Goal: Task Accomplishment & Management: Use online tool/utility

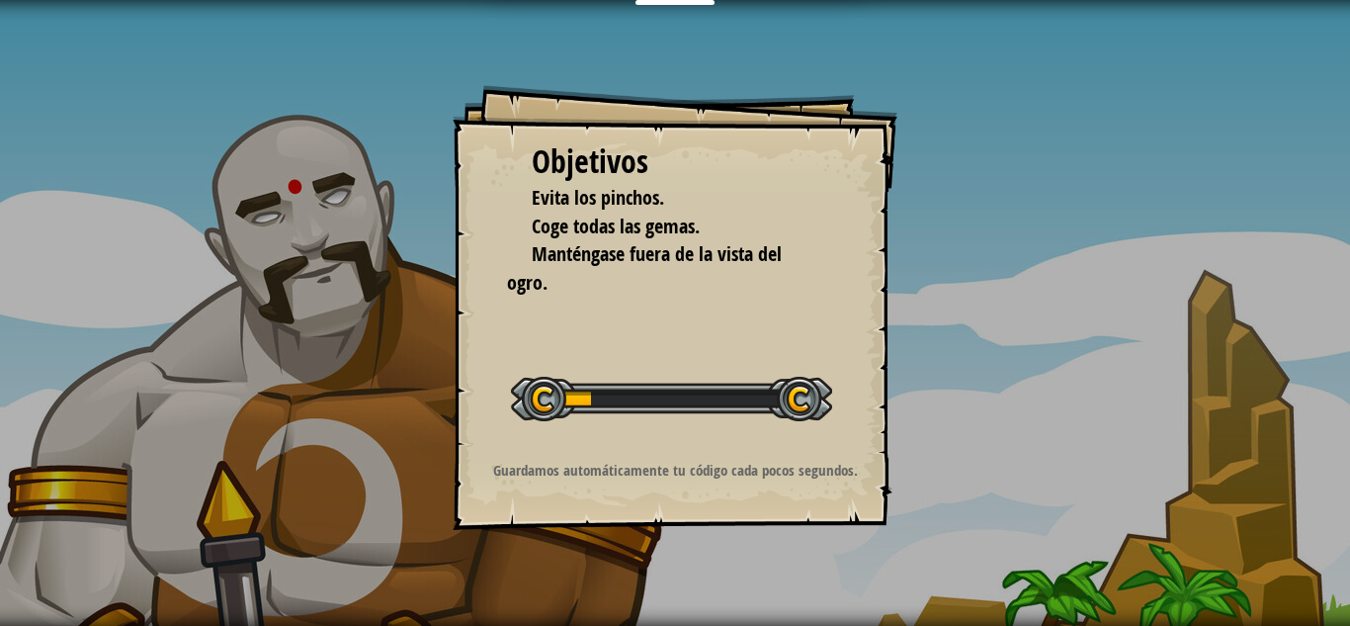
click at [537, 401] on div at bounding box center [671, 399] width 321 height 44
click at [639, 298] on div "Objetivos Evita los pinchos. Coge todas las gemas. Manténgase fuera de la vista…" at bounding box center [675, 307] width 445 height 445
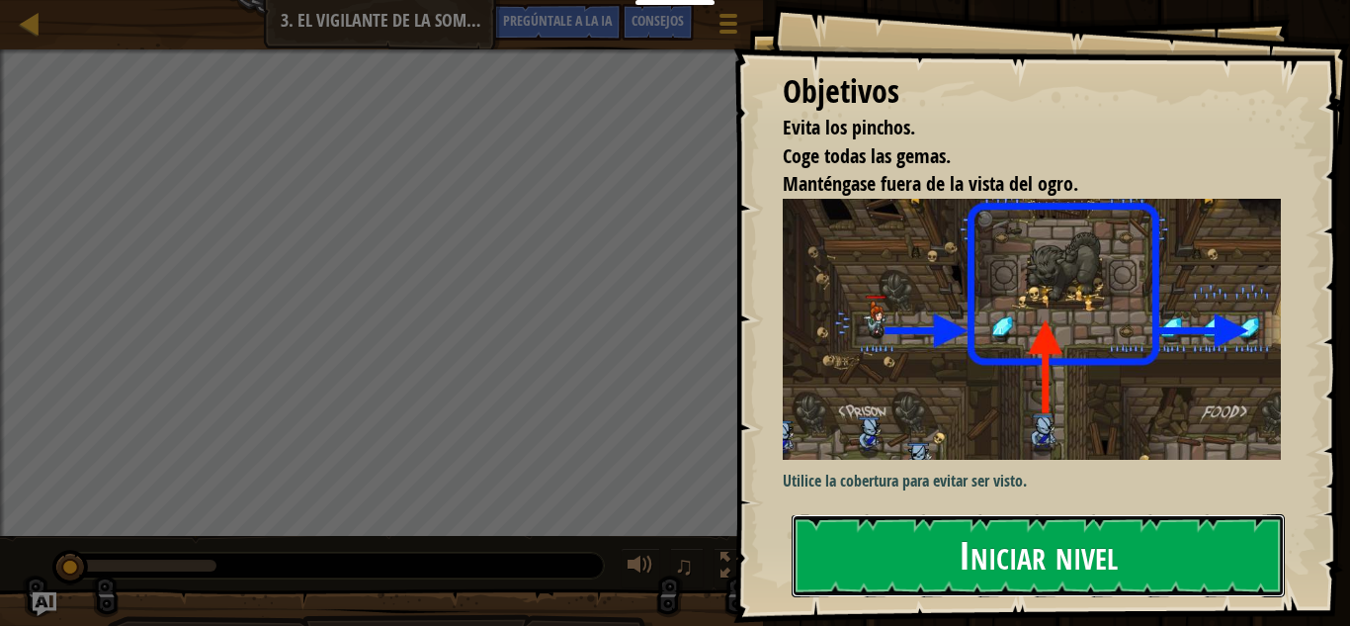
click at [1014, 549] on font "Iniciar nivel" at bounding box center [1038, 554] width 159 height 53
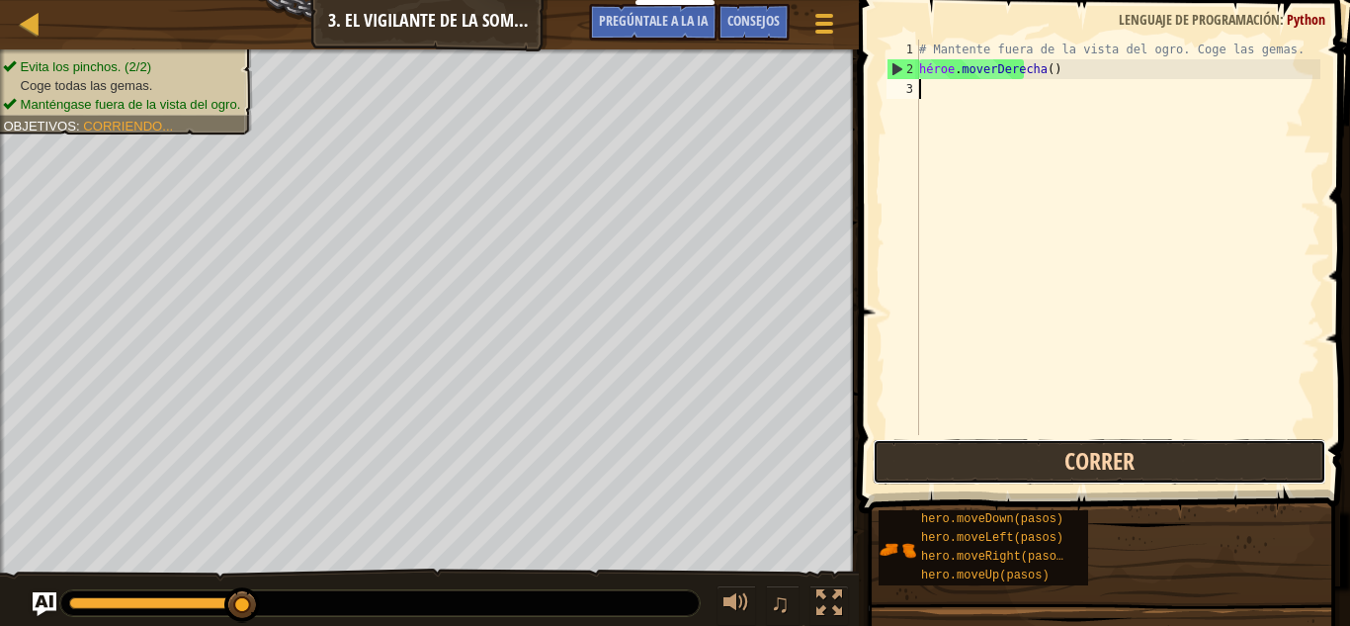
click at [1111, 461] on button "Correr" at bounding box center [1100, 461] width 454 height 45
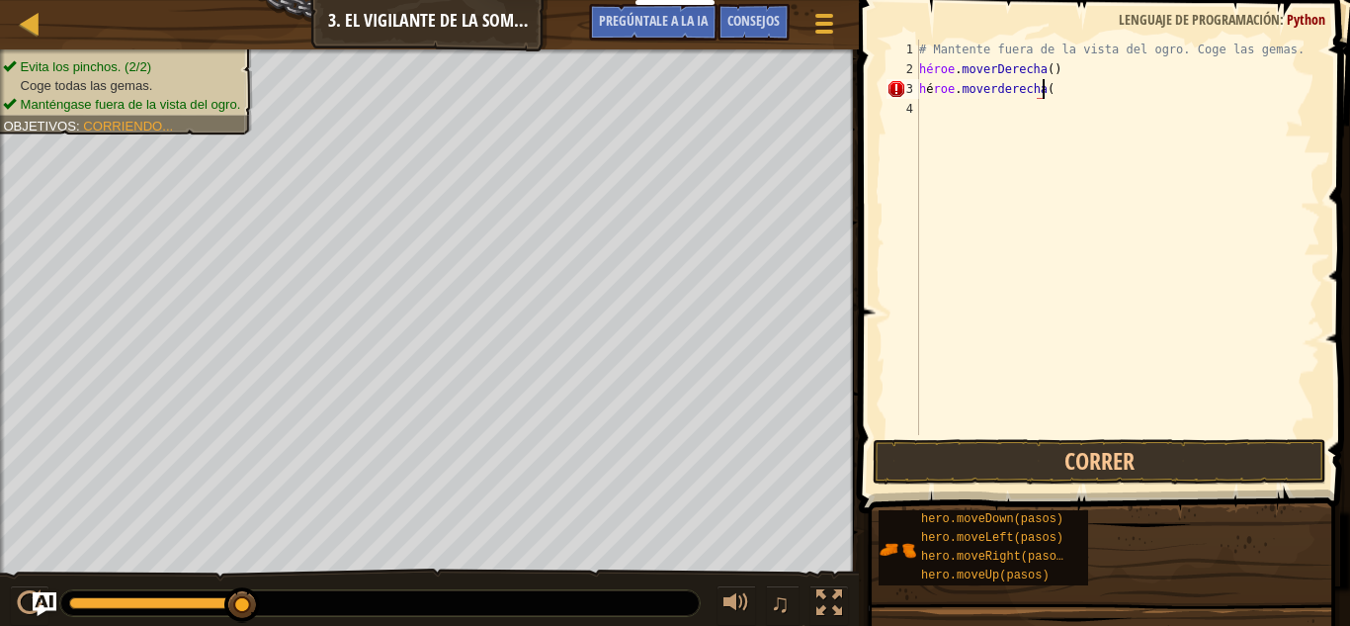
scroll to position [9, 10]
click at [1082, 453] on button "Correr" at bounding box center [1100, 461] width 454 height 45
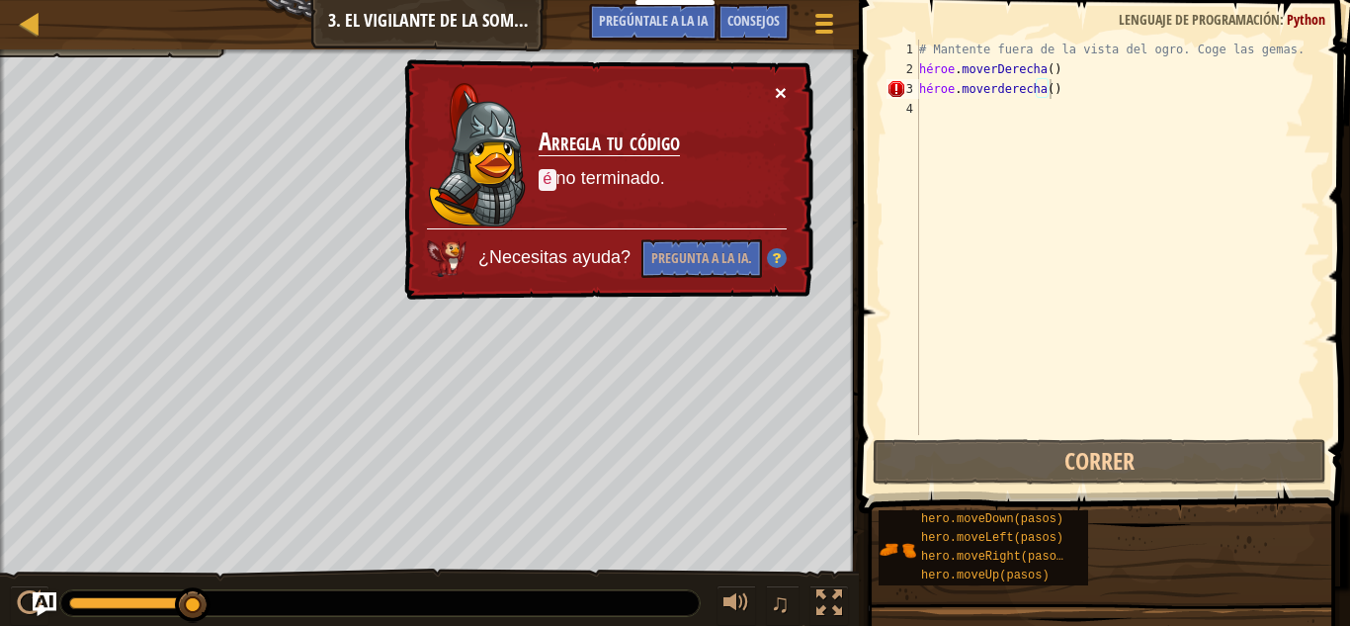
click at [779, 85] on font "×" at bounding box center [781, 92] width 12 height 23
click at [926, 90] on div "# Mantente fuera de la vista del ogro. Coge las gemas. héroe . moverDerecha ( )…" at bounding box center [1117, 257] width 405 height 435
click at [932, 89] on div "# Mantente fuera de la vista del ogro. Coge las gemas. héroe . moverDerecha ( )…" at bounding box center [1117, 257] width 405 height 435
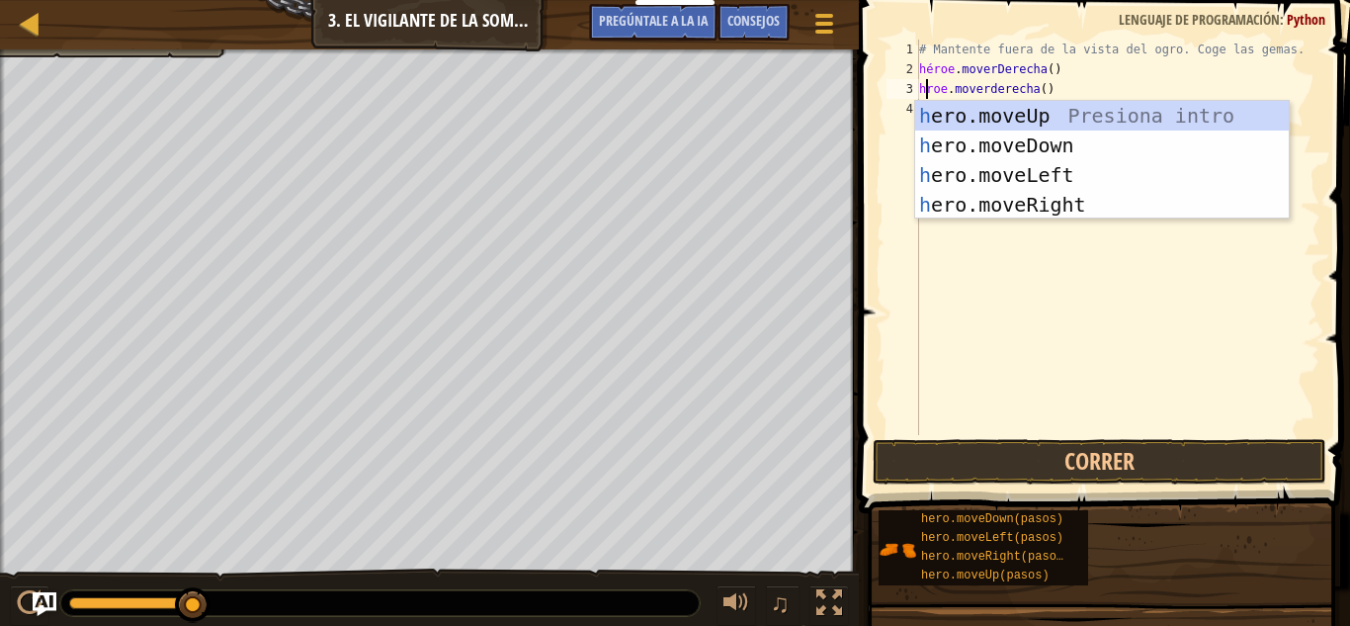
scroll to position [9, 0]
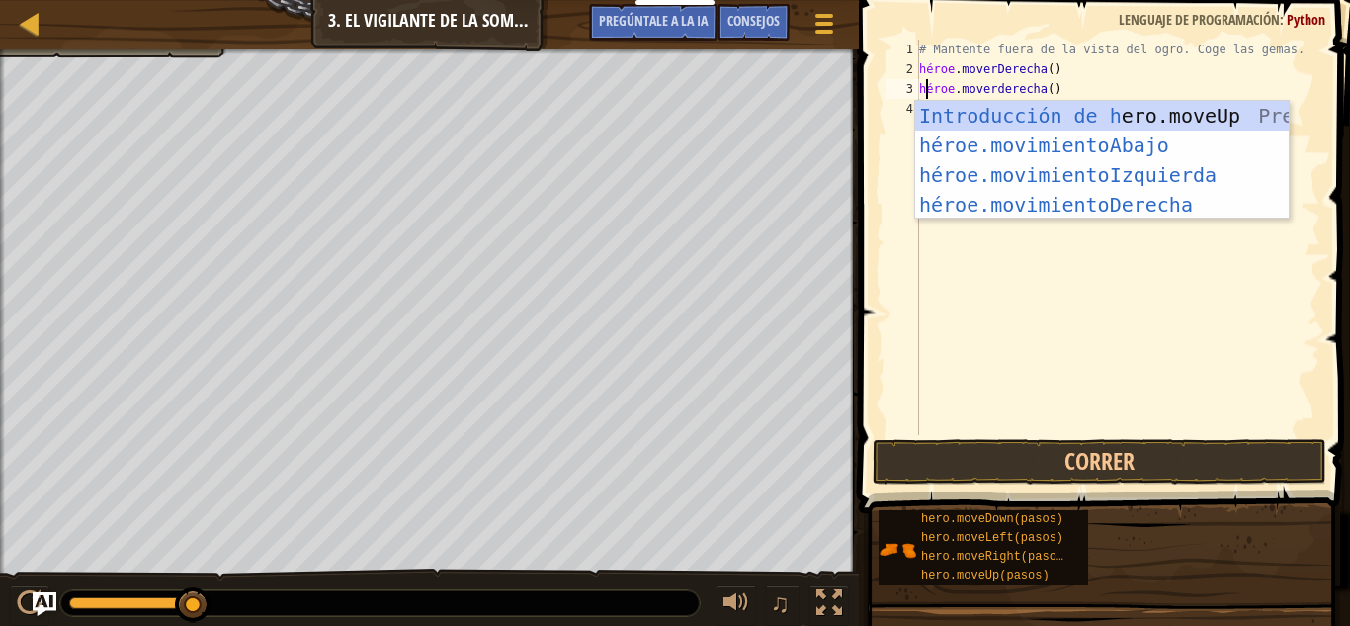
type textarea "heroe.moverderecha()"
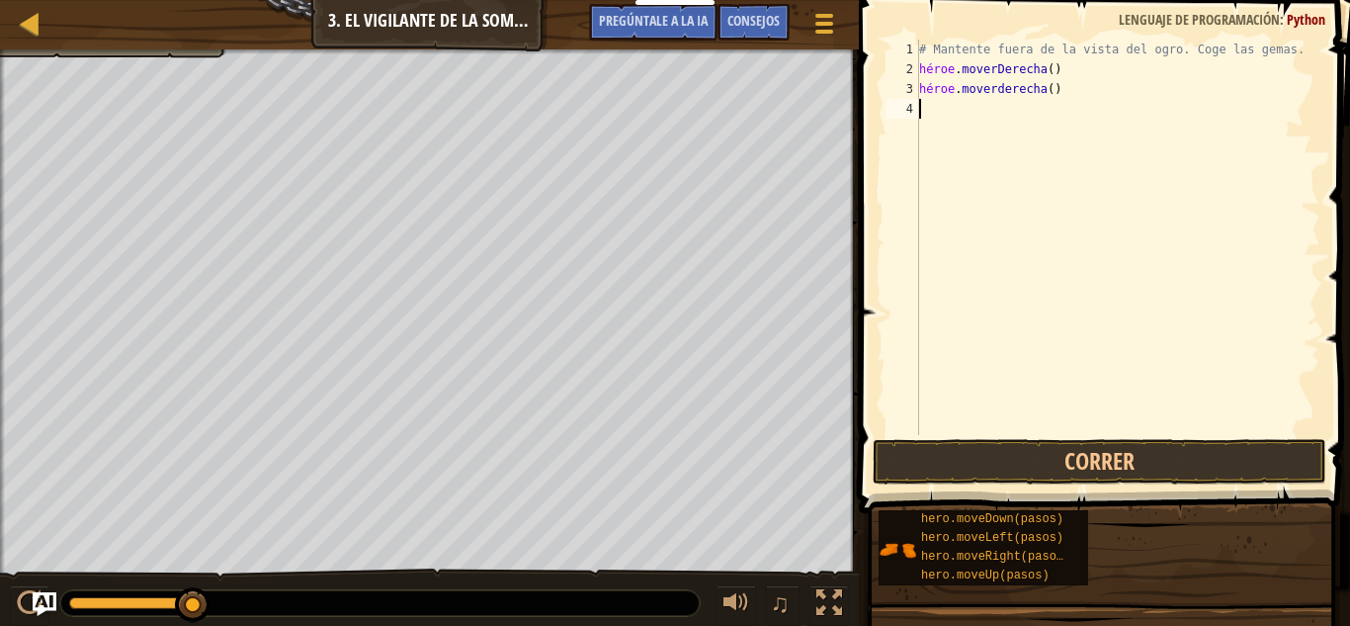
click at [1056, 313] on div "# Mantente fuera de la vista del ogro. Coge las gemas. héroe . moverDerecha ( )…" at bounding box center [1117, 257] width 405 height 435
click at [1019, 474] on button "Correr" at bounding box center [1100, 461] width 454 height 45
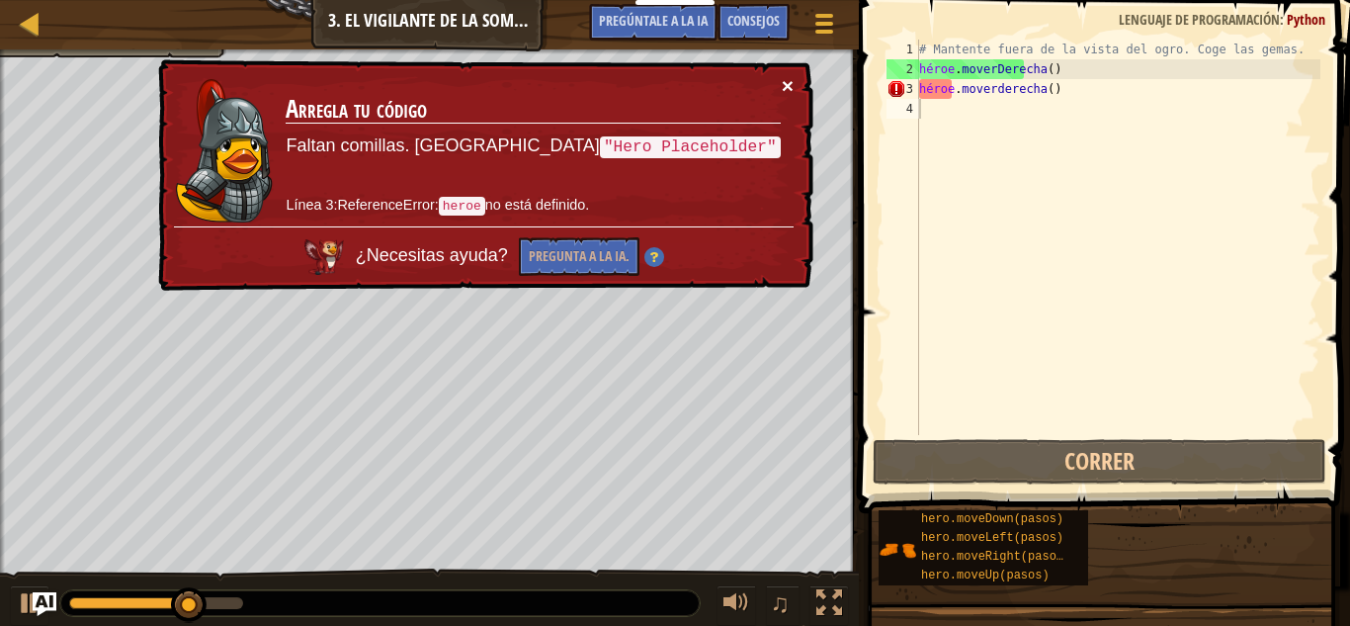
click at [787, 86] on font "×" at bounding box center [788, 85] width 12 height 23
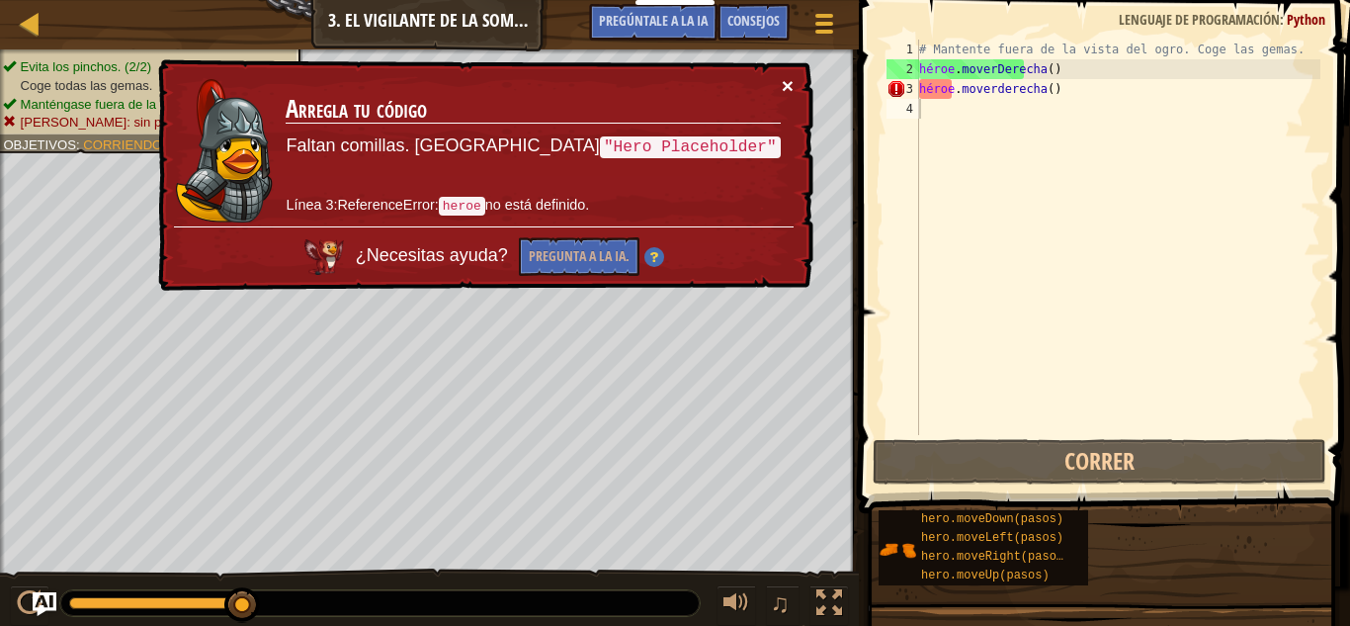
click at [788, 83] on font "×" at bounding box center [788, 85] width 12 height 23
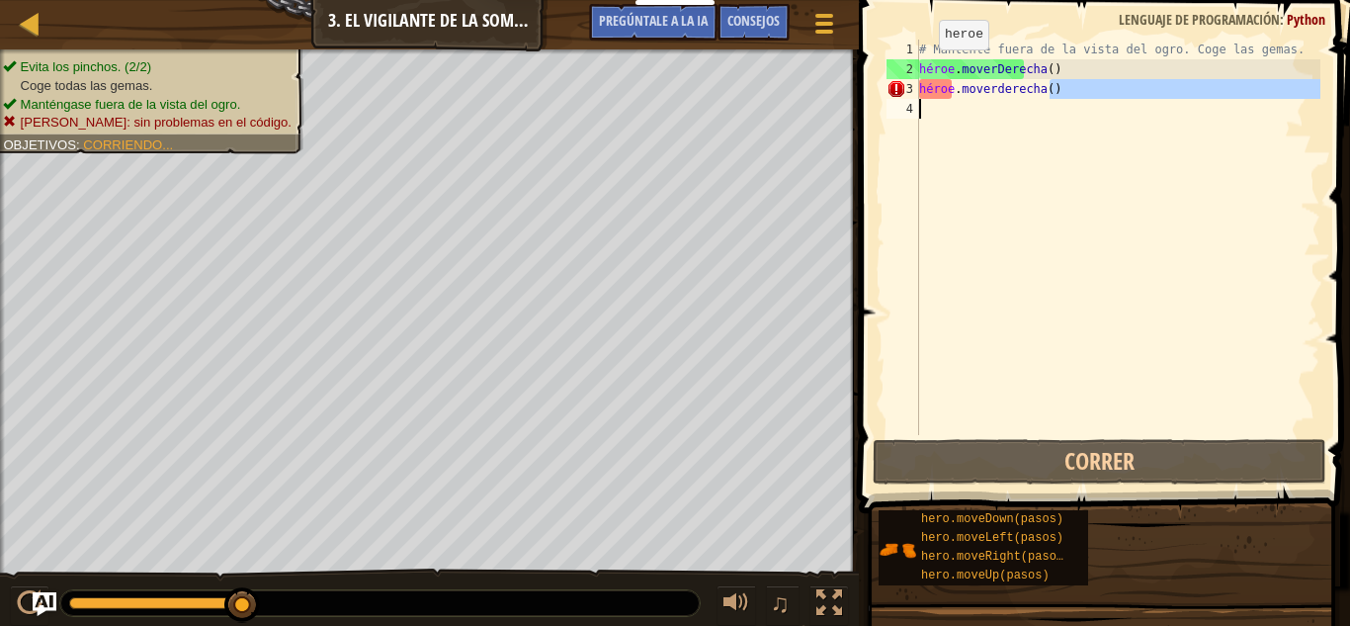
drag, startPoint x: 1093, startPoint y: 80, endPoint x: 874, endPoint y: 120, distance: 223.0
click at [874, 120] on div "1 2 3 4 # Mantente fuera de la vista del ogro. Coge las gemas. héroe . moverDer…" at bounding box center [1101, 295] width 497 height 571
type textarea "heroe.moverderecha()"
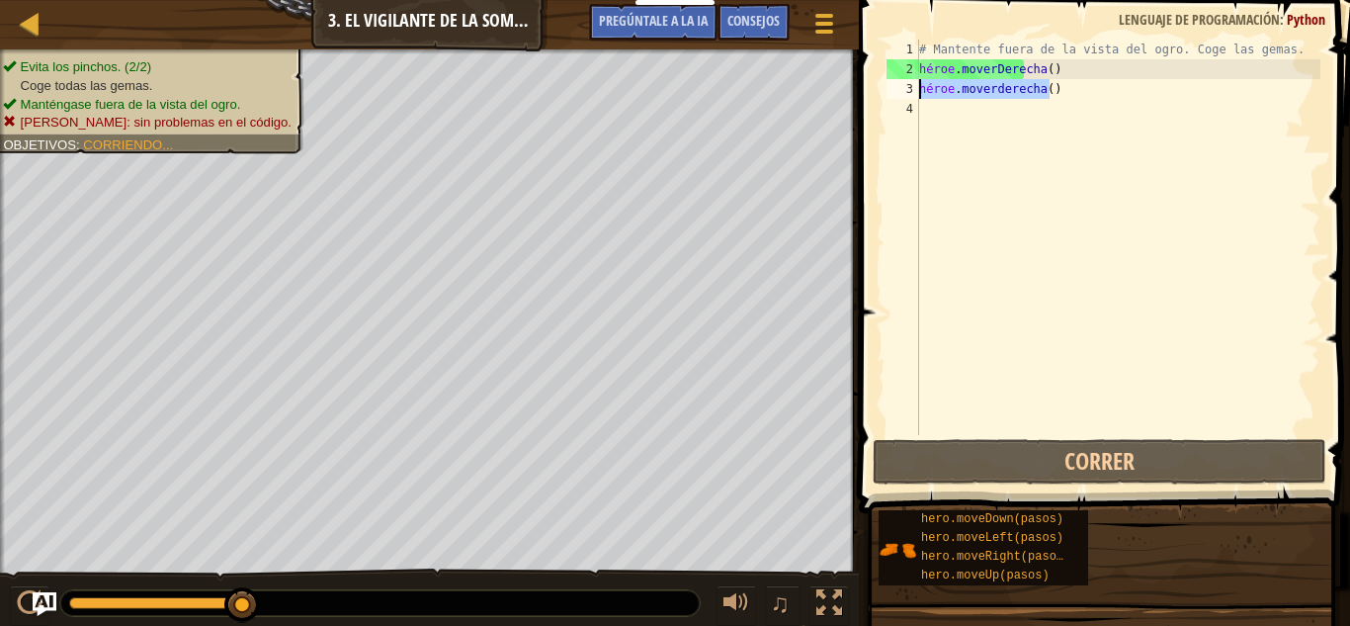
drag, startPoint x: 1087, startPoint y: 94, endPoint x: 871, endPoint y: 94, distance: 216.5
click at [871, 94] on div "heroe.moverderecha() 1 2 3 4 # Mantente fuera de la vista del ogro. Coge las ge…" at bounding box center [1101, 295] width 497 height 571
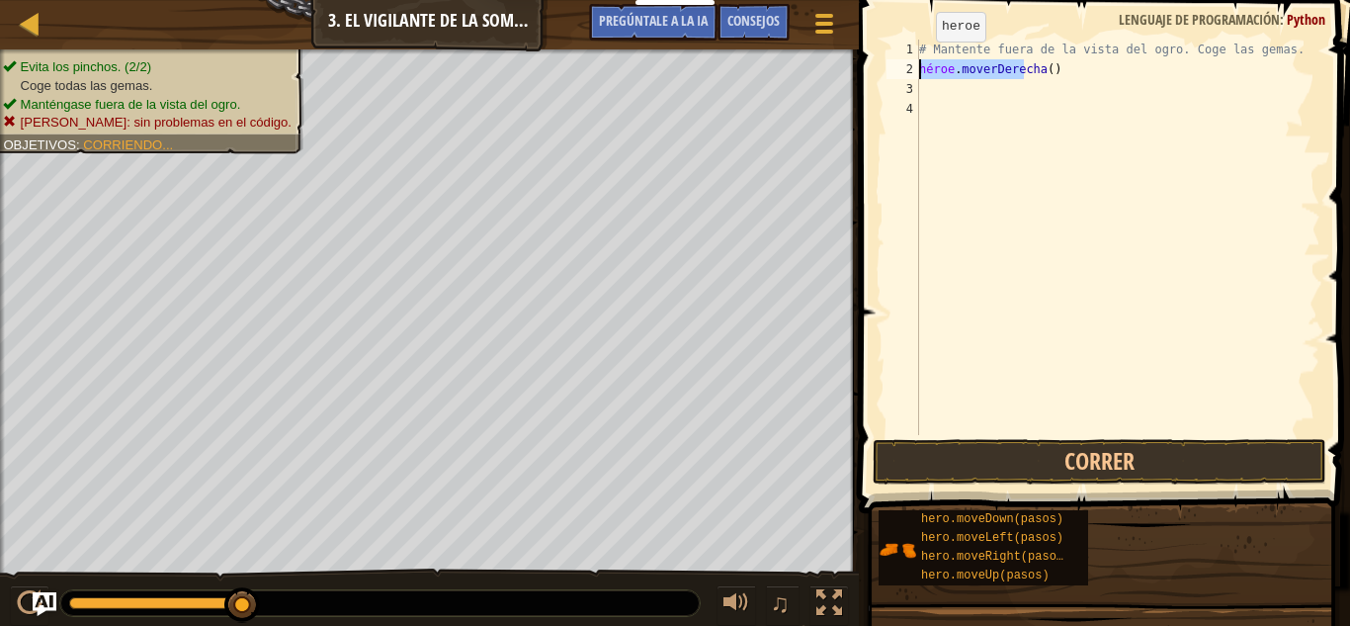
drag, startPoint x: 1079, startPoint y: 69, endPoint x: 913, endPoint y: 61, distance: 166.2
click at [913, 61] on div "1 2 3 4 # Mantente fuera de la vista del ogro. Coge las gemas. héroe . moverDer…" at bounding box center [1102, 237] width 438 height 395
type textarea "hero.moveRight()"
click at [922, 89] on div "# Mantente fuera de la vista del ogro. Coge las gemas. héroe . moverDerecha ( )" at bounding box center [1117, 257] width 405 height 435
paste textarea "hero.moveRight()"
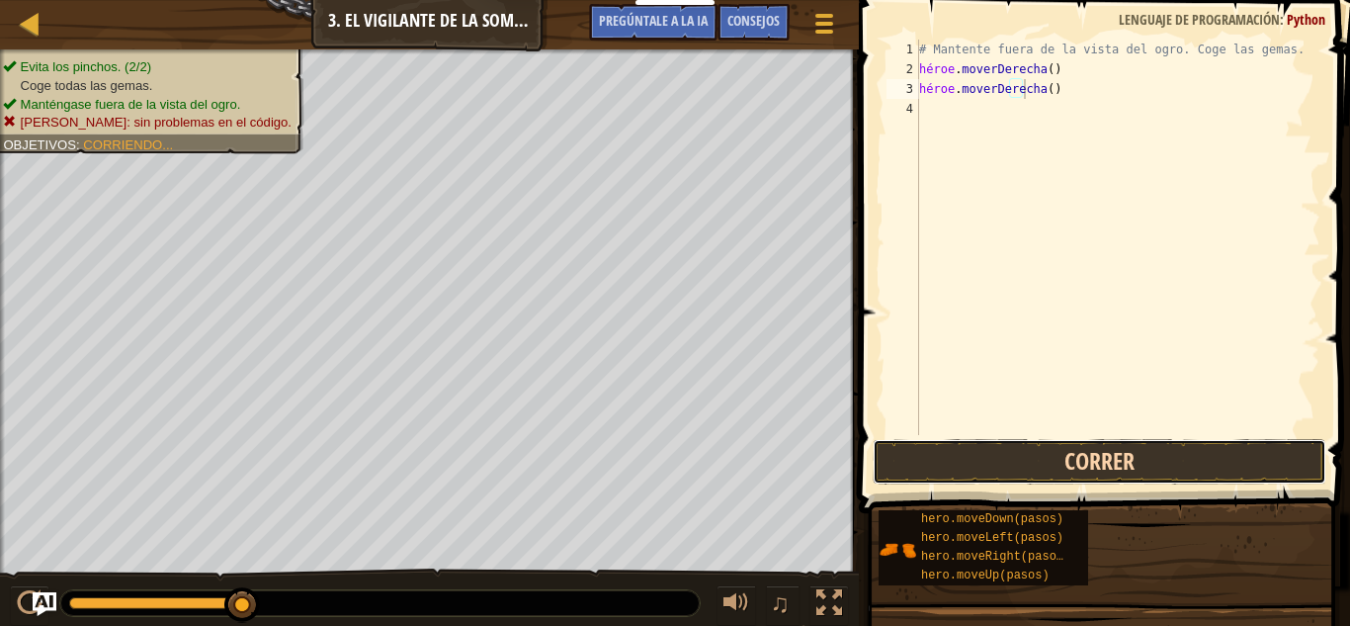
click at [1052, 469] on button "Correr" at bounding box center [1100, 461] width 454 height 45
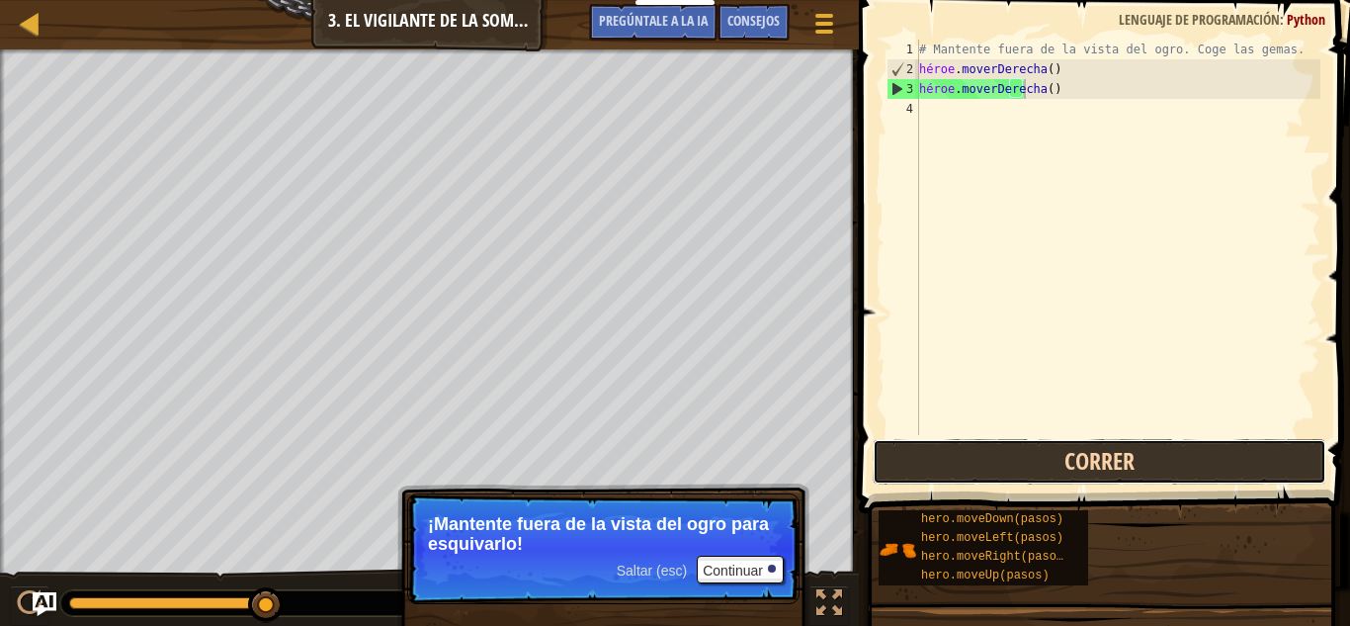
click at [1052, 467] on button "Correr" at bounding box center [1100, 461] width 454 height 45
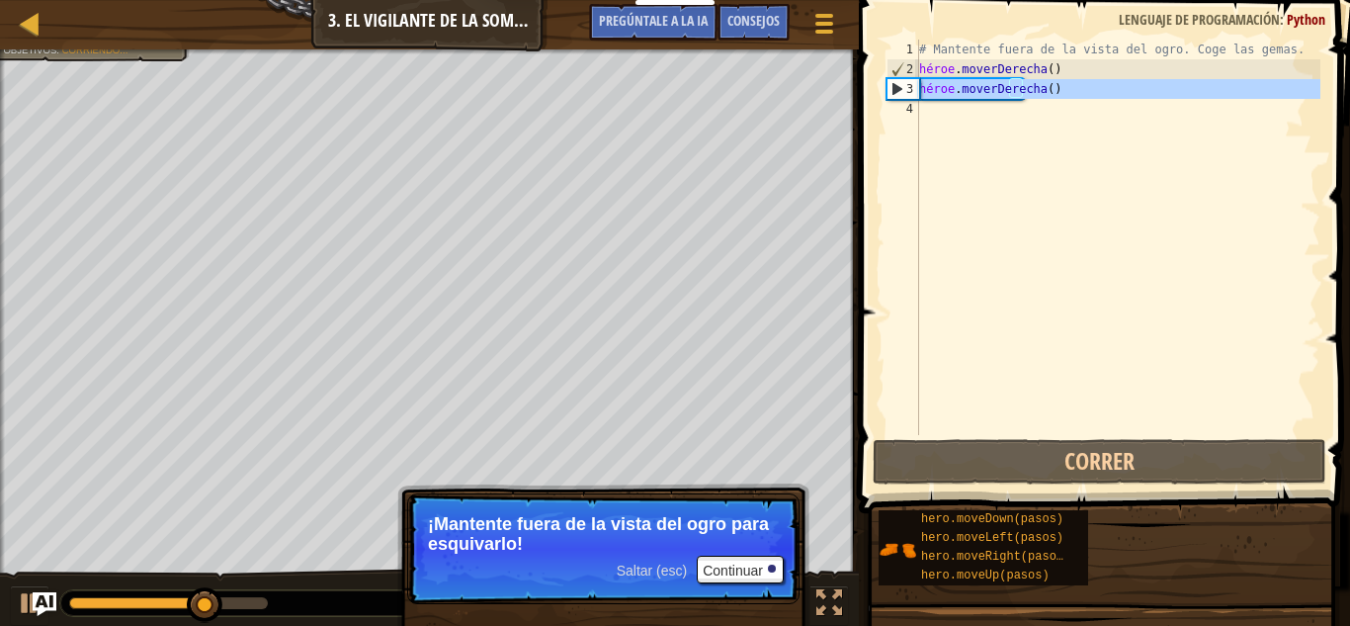
click at [895, 96] on div "3" at bounding box center [904, 89] width 32 height 20
type textarea "hero.moveRight()"
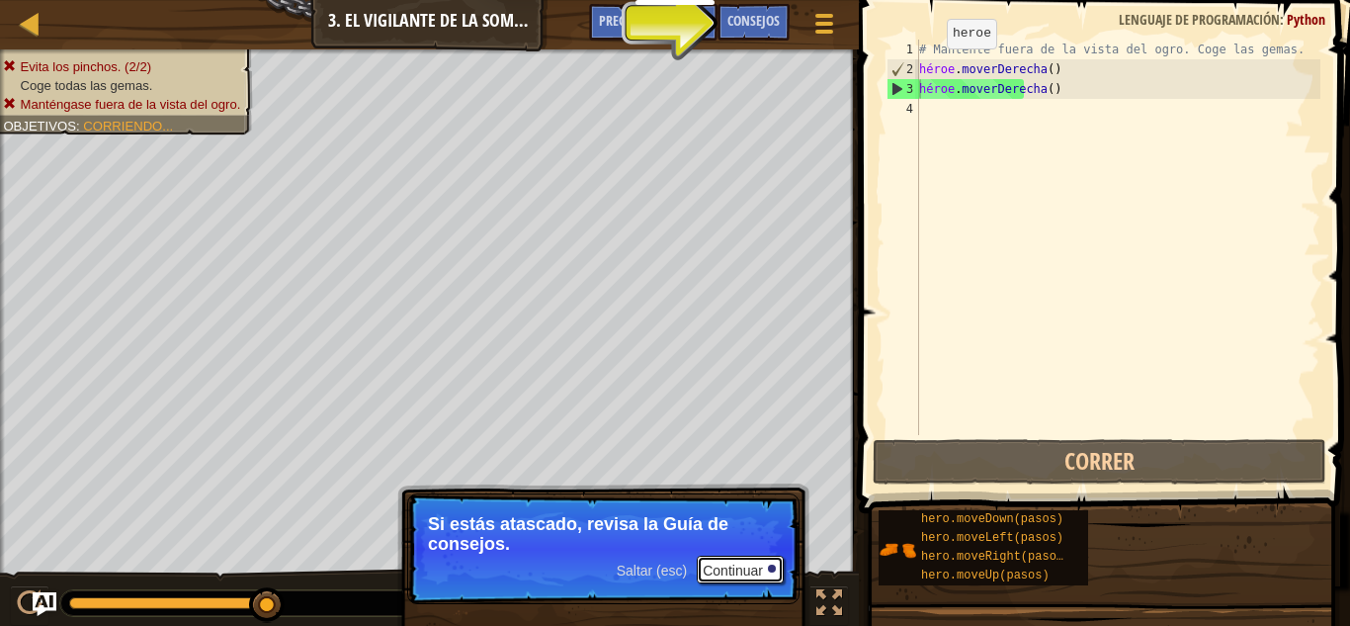
click at [736, 565] on font "Continuar" at bounding box center [733, 570] width 60 height 16
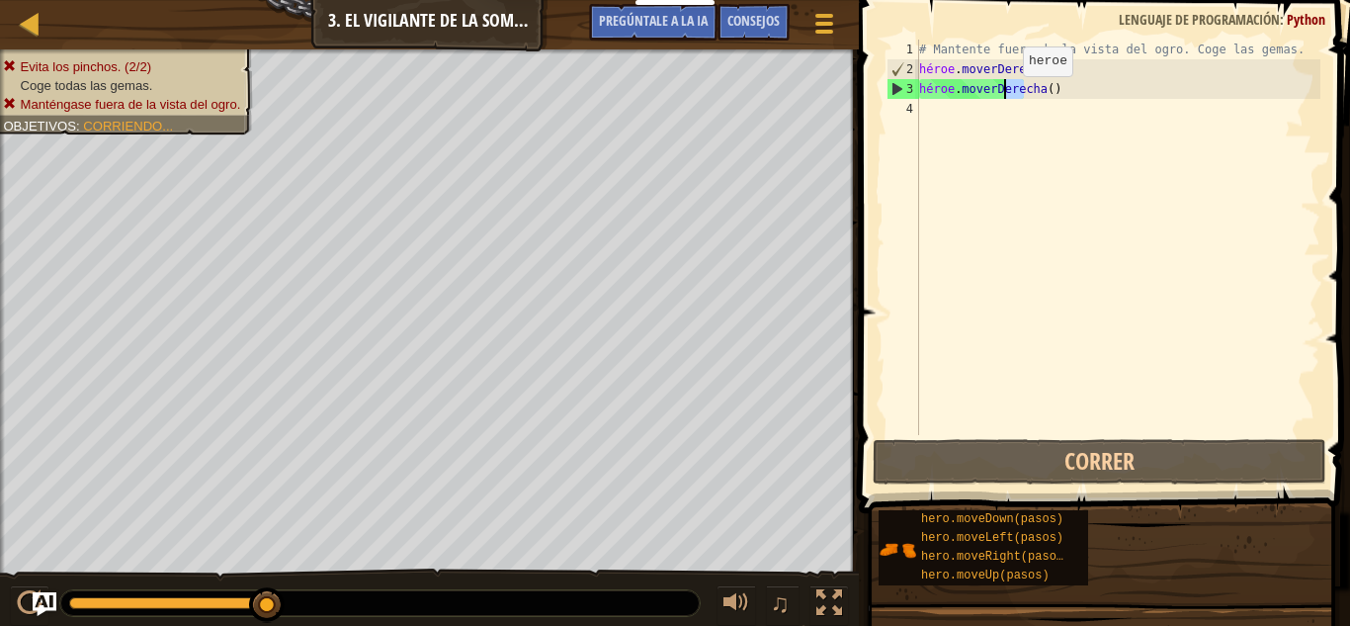
drag, startPoint x: 1048, startPoint y: 91, endPoint x: 1006, endPoint y: 96, distance: 41.8
click at [1006, 96] on div "# Mantente fuera de la vista del ogro. Coge las gemas. héroe . moverDerecha ( )…" at bounding box center [1117, 257] width 405 height 435
